Goal: Check status

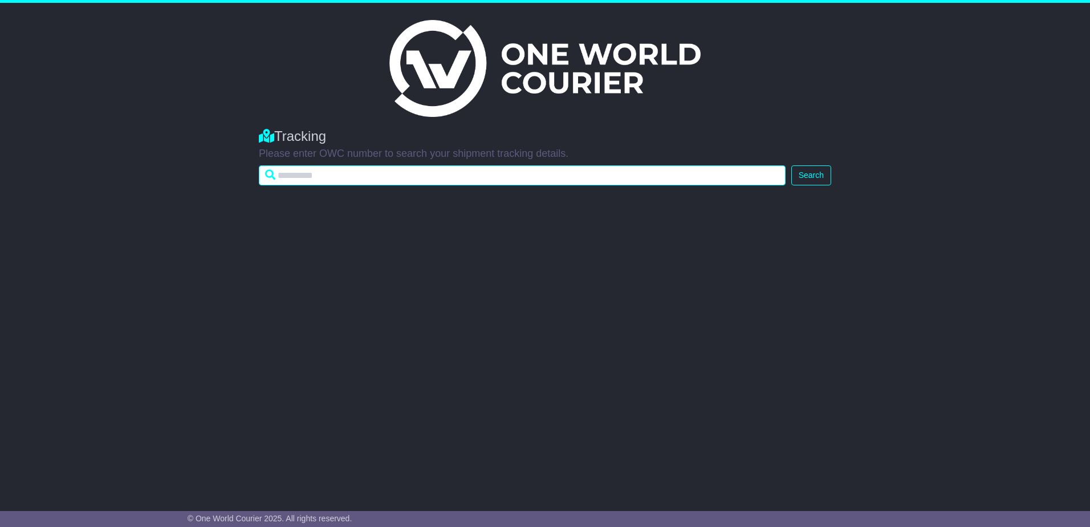
click at [485, 180] on input "text" at bounding box center [522, 175] width 527 height 20
paste input "**********"
type input "**********"
click at [791, 165] on button "Search" at bounding box center [811, 175] width 40 height 20
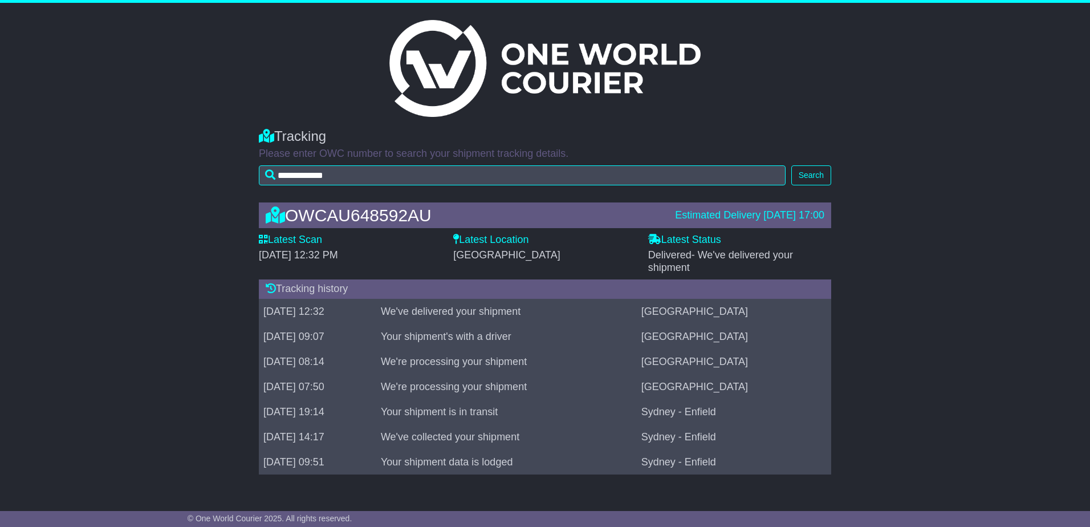
click at [491, 457] on td "Your shipment data is lodged" at bounding box center [506, 461] width 261 height 25
drag, startPoint x: 491, startPoint y: 457, endPoint x: 483, endPoint y: 325, distance: 132.5
click at [483, 325] on td "Your shipment's with a driver" at bounding box center [506, 336] width 261 height 25
click at [364, 301] on div "Tracking history [DATE] 12:32 We've delivered your shipment [GEOGRAPHIC_DATA] […" at bounding box center [545, 376] width 572 height 195
drag, startPoint x: 364, startPoint y: 301, endPoint x: 326, endPoint y: 335, distance: 51.7
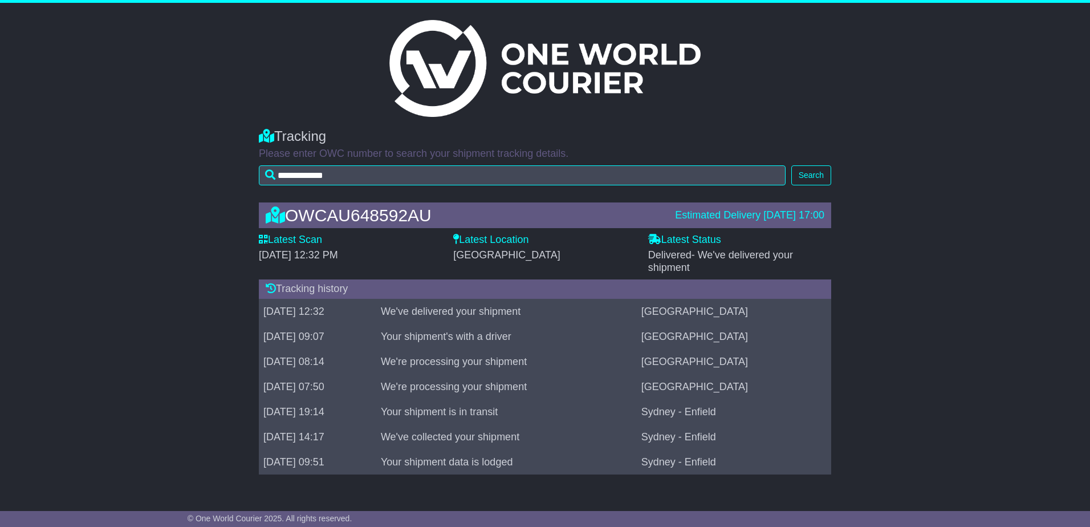
click at [324, 335] on td "[DATE] 09:07" at bounding box center [317, 336] width 117 height 25
click at [747, 311] on td "[GEOGRAPHIC_DATA]" at bounding box center [734, 311] width 194 height 25
click at [722, 255] on span "- We've delivered your shipment" at bounding box center [720, 261] width 145 height 24
drag, startPoint x: 711, startPoint y: 235, endPoint x: 710, endPoint y: 227, distance: 8.1
click at [711, 235] on label "Latest Status" at bounding box center [684, 240] width 73 height 13
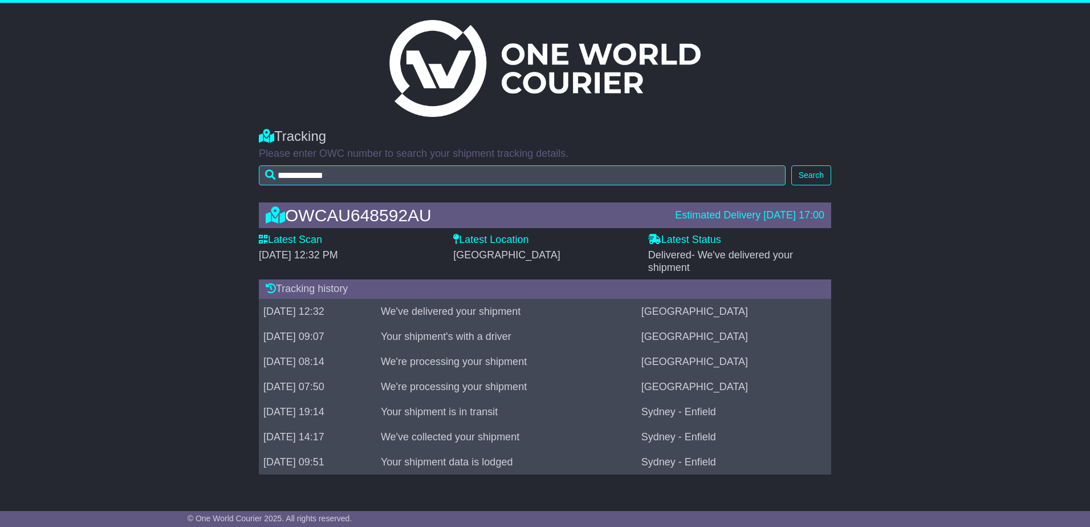
drag, startPoint x: 265, startPoint y: 313, endPoint x: 776, endPoint y: 347, distance: 512.5
click at [776, 347] on tbody "[DATE] 12:32 We've delivered your shipment [GEOGRAPHIC_DATA] [DATE] 09:07 Your …" at bounding box center [545, 387] width 572 height 176
click at [588, 361] on td "We're processing your shipment" at bounding box center [506, 361] width 261 height 25
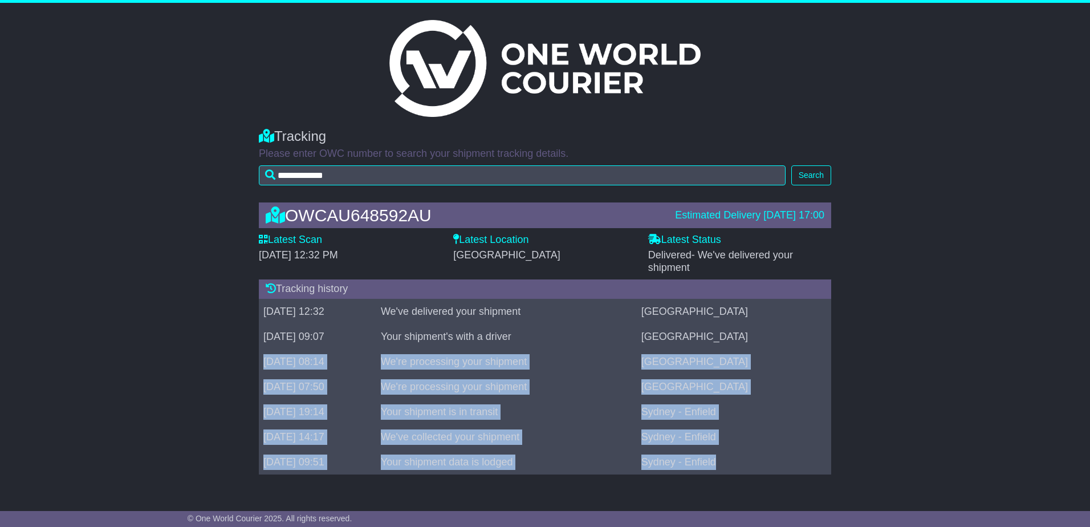
drag, startPoint x: 261, startPoint y: 361, endPoint x: 753, endPoint y: 458, distance: 501.5
click at [753, 458] on tbody "[DATE] 12:32 We've delivered your shipment [GEOGRAPHIC_DATA] [DATE] 09:07 Your …" at bounding box center [545, 387] width 572 height 176
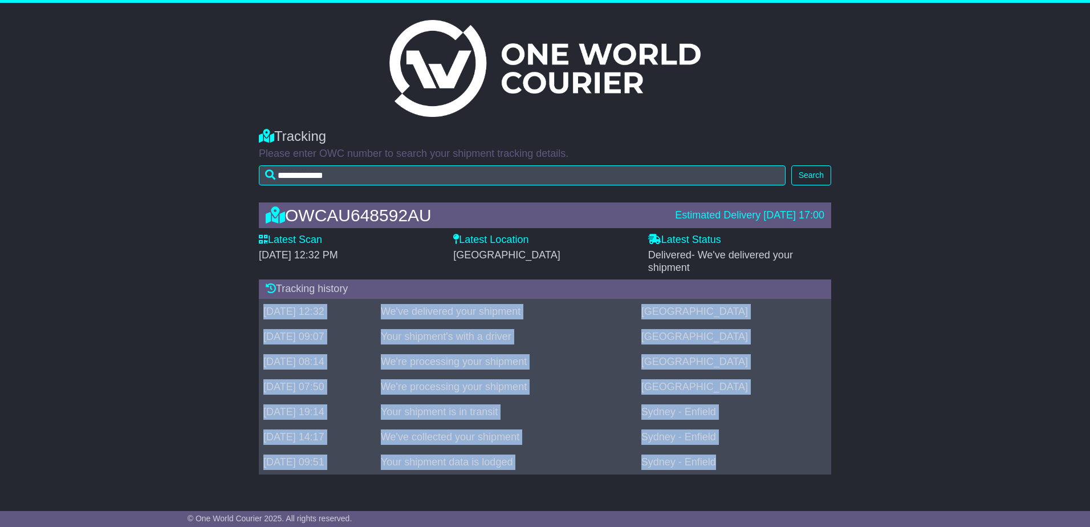
drag, startPoint x: 265, startPoint y: 310, endPoint x: 753, endPoint y: 466, distance: 512.2
click at [753, 466] on tbody "[DATE] 12:32 We've delivered your shipment [GEOGRAPHIC_DATA] [DATE] 09:07 Your …" at bounding box center [545, 387] width 572 height 176
drag, startPoint x: 574, startPoint y: 331, endPoint x: 559, endPoint y: 330, distance: 14.8
click at [573, 331] on td "Your shipment's with a driver" at bounding box center [506, 336] width 261 height 25
click at [582, 314] on td "We've delivered your shipment" at bounding box center [506, 311] width 261 height 25
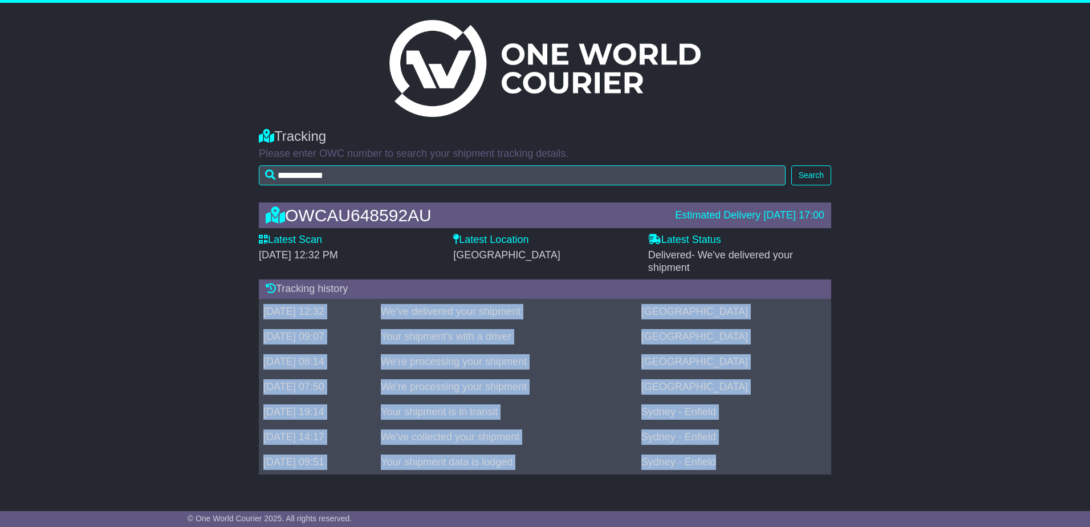
click at [493, 324] on td "Your shipment's with a driver" at bounding box center [506, 336] width 261 height 25
drag, startPoint x: 511, startPoint y: 355, endPoint x: 523, endPoint y: 365, distance: 15.3
click at [512, 356] on td "We're processing your shipment" at bounding box center [506, 361] width 261 height 25
click at [608, 351] on td "We're processing your shipment" at bounding box center [506, 361] width 261 height 25
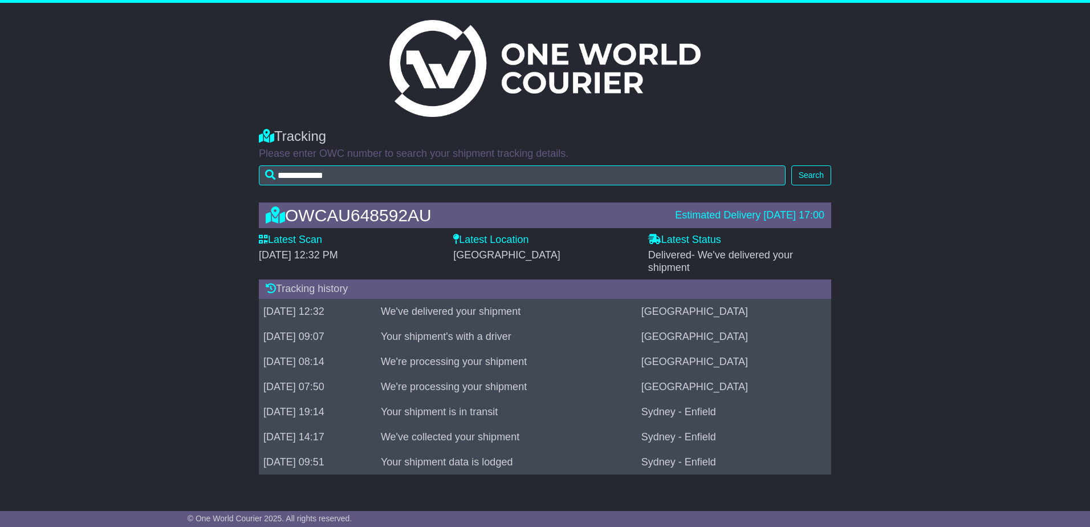
click at [568, 165] on div "**********" at bounding box center [545, 154] width 584 height 74
click at [375, 218] on div "OWCAU648592AU" at bounding box center [464, 215] width 409 height 19
drag, startPoint x: 262, startPoint y: 316, endPoint x: 765, endPoint y: 314, distance: 502.8
click at [765, 314] on tr "[DATE] 12:32 We've delivered your shipment [GEOGRAPHIC_DATA]" at bounding box center [545, 311] width 572 height 25
click at [973, 244] on div "OWCAU648592AU Estimated Delivery [DATE] 17:00 Latest Scan [DATE] 12:32 PM Lates…" at bounding box center [545, 341] width 1090 height 300
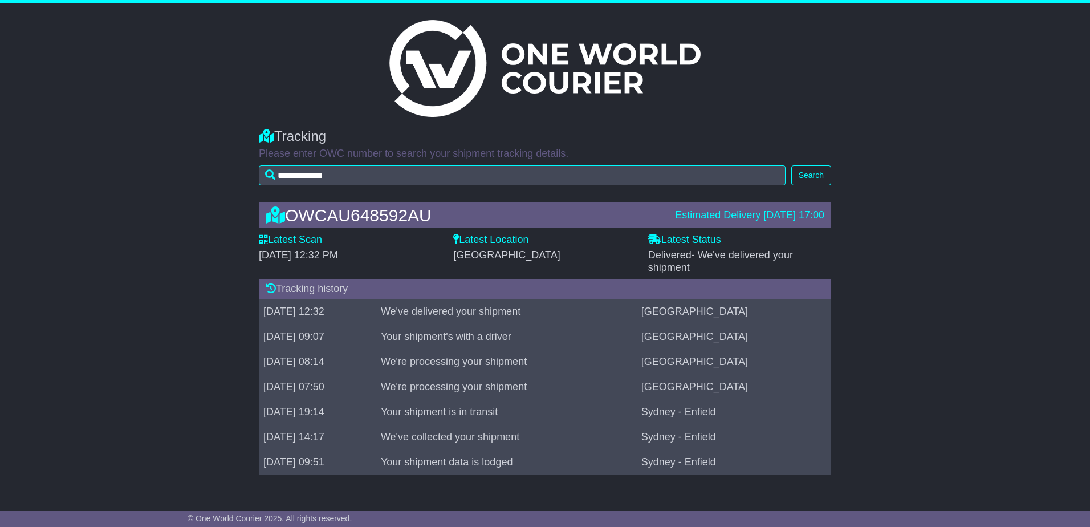
drag, startPoint x: 694, startPoint y: 272, endPoint x: 650, endPoint y: 256, distance: 46.7
click at [650, 256] on div "Delivered - We've delivered your shipment" at bounding box center [739, 261] width 183 height 25
drag, startPoint x: 650, startPoint y: 256, endPoint x: 572, endPoint y: 262, distance: 78.3
click at [572, 262] on div "Latest Location [GEOGRAPHIC_DATA]" at bounding box center [545, 254] width 194 height 40
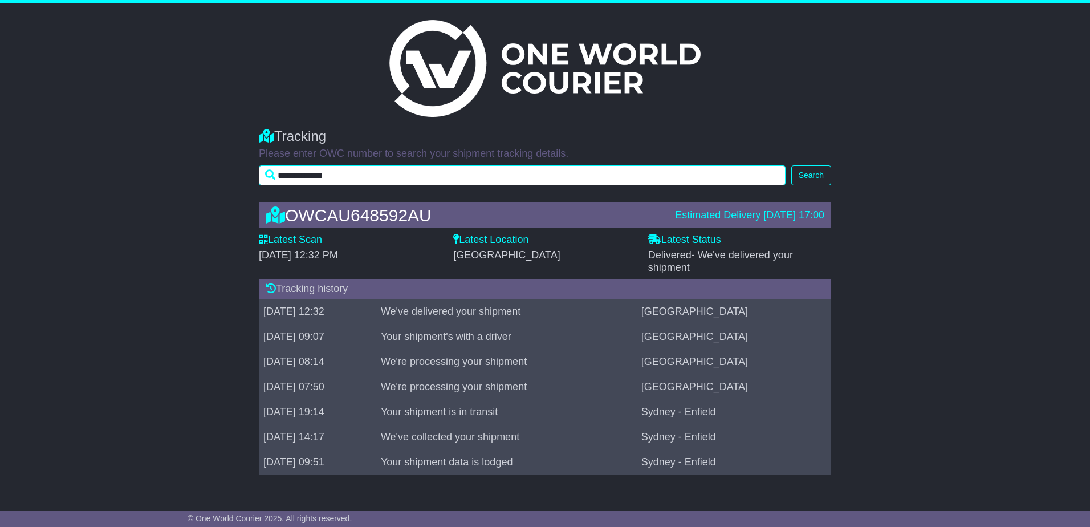
click at [437, 176] on input "**********" at bounding box center [522, 175] width 527 height 20
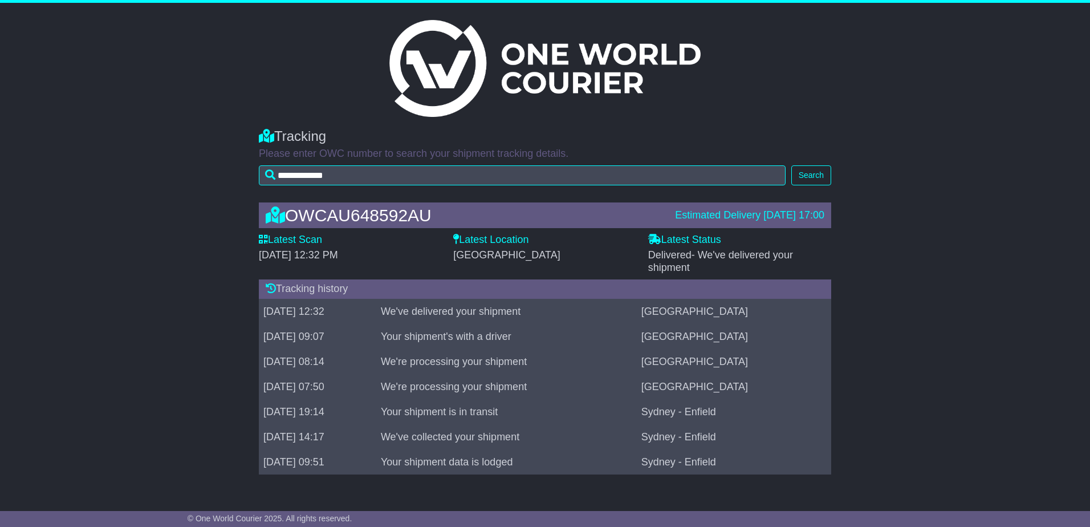
click at [462, 264] on div "Latest Location [GEOGRAPHIC_DATA]" at bounding box center [545, 254] width 194 height 40
drag, startPoint x: 265, startPoint y: 310, endPoint x: 816, endPoint y: 310, distance: 551.9
click at [816, 310] on tr "[DATE] 12:32 We've delivered your shipment [GEOGRAPHIC_DATA]" at bounding box center [545, 311] width 572 height 25
drag, startPoint x: 816, startPoint y: 310, endPoint x: 792, endPoint y: 321, distance: 26.5
click at [795, 323] on td "[GEOGRAPHIC_DATA]" at bounding box center [734, 311] width 194 height 25
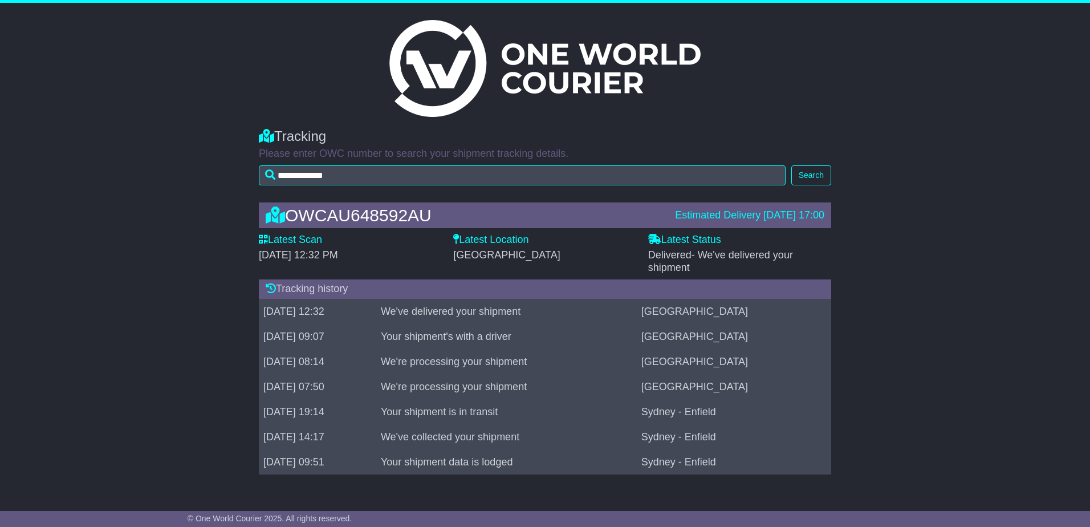
click at [787, 311] on td "[GEOGRAPHIC_DATA]" at bounding box center [734, 311] width 194 height 25
click at [787, 312] on td "[GEOGRAPHIC_DATA]" at bounding box center [734, 311] width 194 height 25
drag, startPoint x: 263, startPoint y: 311, endPoint x: 834, endPoint y: 307, distance: 570.7
click at [834, 307] on div "OWCAU648592AU Estimated Delivery [DATE] 17:00 Latest Scan [DATE] 12:32 PM Lates…" at bounding box center [545, 341] width 584 height 300
drag, startPoint x: 834, startPoint y: 307, endPoint x: 806, endPoint y: 342, distance: 44.6
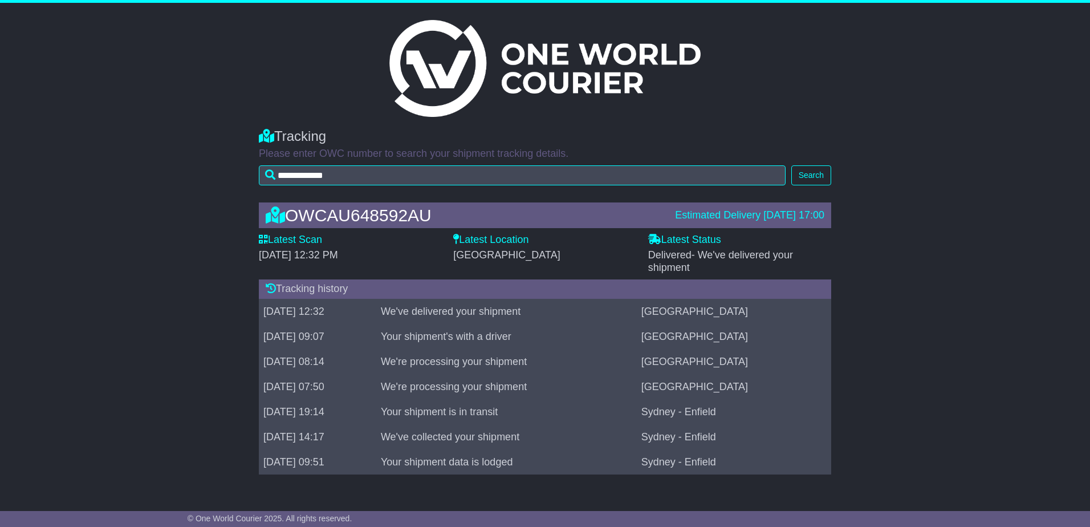
click at [806, 342] on td "[GEOGRAPHIC_DATA]" at bounding box center [734, 336] width 194 height 25
